Goal: Task Accomplishment & Management: Use online tool/utility

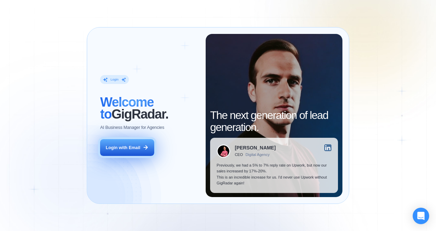
click at [134, 154] on button "Login with Email" at bounding box center [127, 147] width 54 height 17
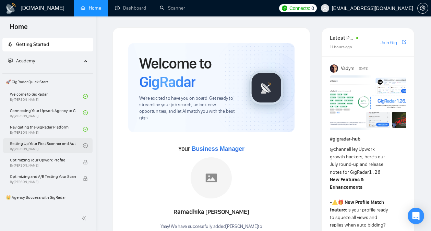
click at [61, 149] on link "Setting Up Your First Scanner and Auto-Bidder By [PERSON_NAME]" at bounding box center [46, 145] width 73 height 15
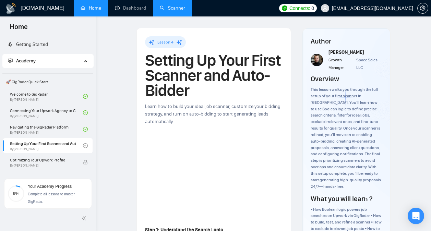
click at [173, 9] on link "Scanner" at bounding box center [172, 8] width 25 height 6
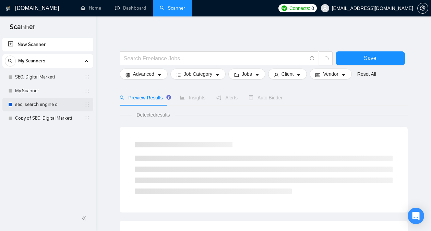
click at [57, 108] on link "seo, search engine o" at bounding box center [47, 105] width 65 height 14
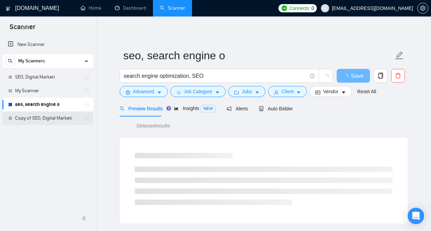
click at [48, 118] on link "Copy of SEO, Digital Marketi" at bounding box center [47, 118] width 65 height 14
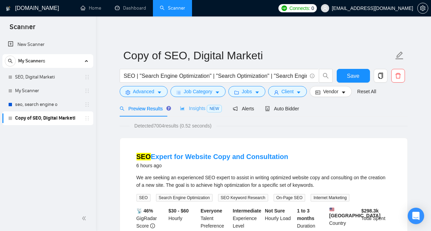
click at [199, 113] on div "Insights NEW" at bounding box center [201, 108] width 42 height 16
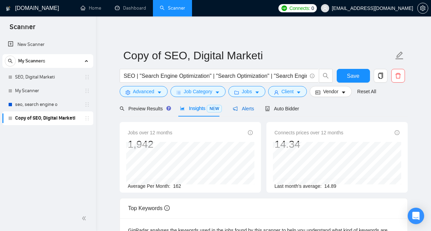
click at [234, 112] on div "Alerts" at bounding box center [243, 109] width 21 height 8
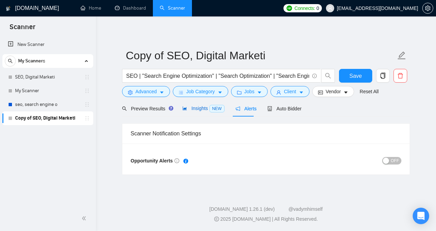
click at [204, 111] on span "Insights NEW" at bounding box center [203, 108] width 42 height 5
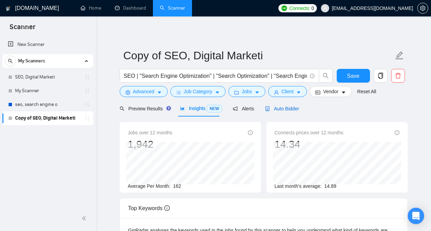
click at [281, 110] on span "Auto Bidder" at bounding box center [282, 108] width 34 height 5
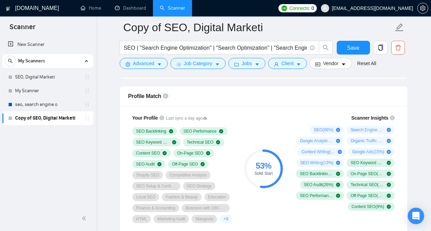
scroll to position [444, 0]
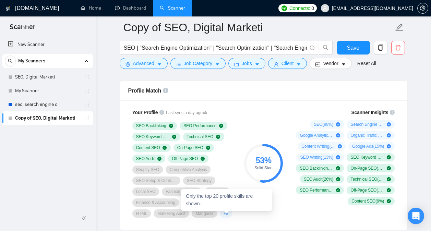
click at [228, 214] on span "+ 8" at bounding box center [226, 213] width 5 height 5
click at [228, 215] on span "+ 8" at bounding box center [226, 213] width 5 height 5
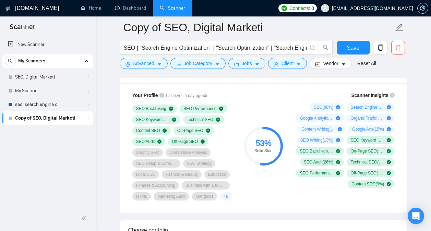
scroll to position [461, 0]
click at [228, 197] on span "+ 8" at bounding box center [226, 195] width 5 height 5
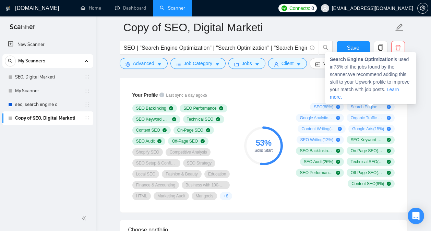
click at [387, 106] on icon "plus-circle" at bounding box center [389, 107] width 4 height 4
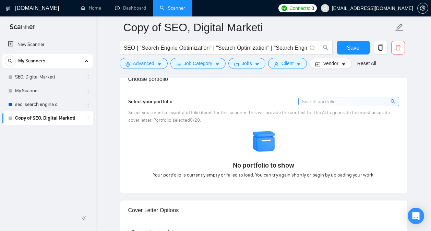
scroll to position [612, 0]
click at [325, 105] on input at bounding box center [349, 102] width 100 height 9
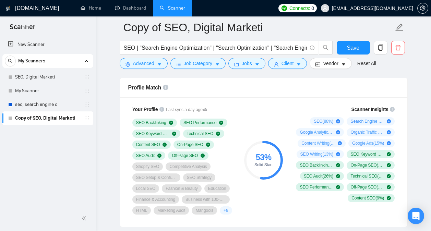
scroll to position [446, 0]
click at [356, 51] on span "Save" at bounding box center [353, 48] width 12 height 9
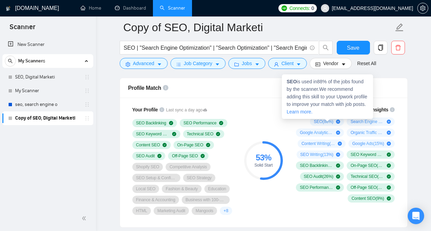
click at [336, 123] on icon "plus-circle" at bounding box center [338, 122] width 4 height 4
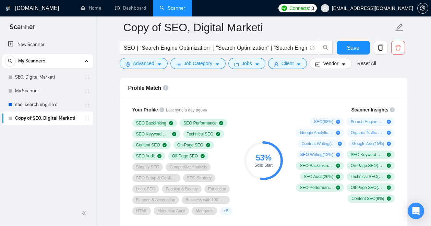
click at [394, 110] on icon "info-circle" at bounding box center [392, 109] width 5 height 5
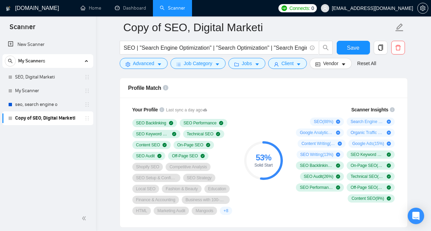
click at [306, 91] on div "Profile Match" at bounding box center [263, 88] width 271 height 20
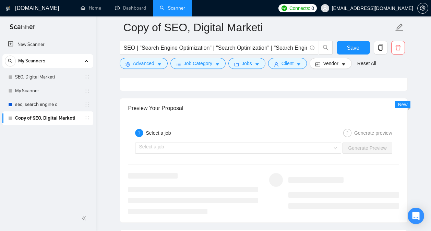
scroll to position [1282, 0]
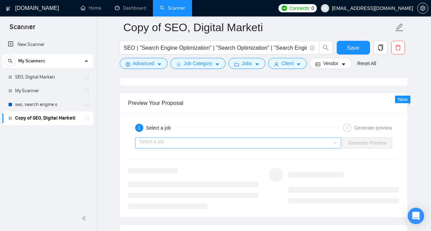
click at [305, 144] on input "search" at bounding box center [235, 143] width 193 height 10
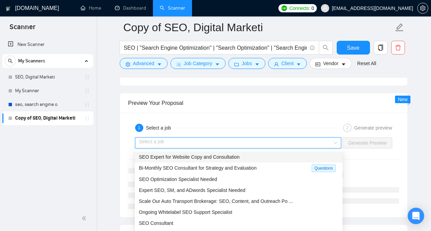
click at [297, 117] on div "1 Select a job 2 Generate preview Select a job Generate Preview" at bounding box center [263, 165] width 287 height 105
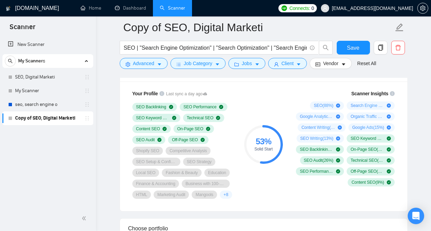
scroll to position [463, 0]
